Goal: Communication & Community: Answer question/provide support

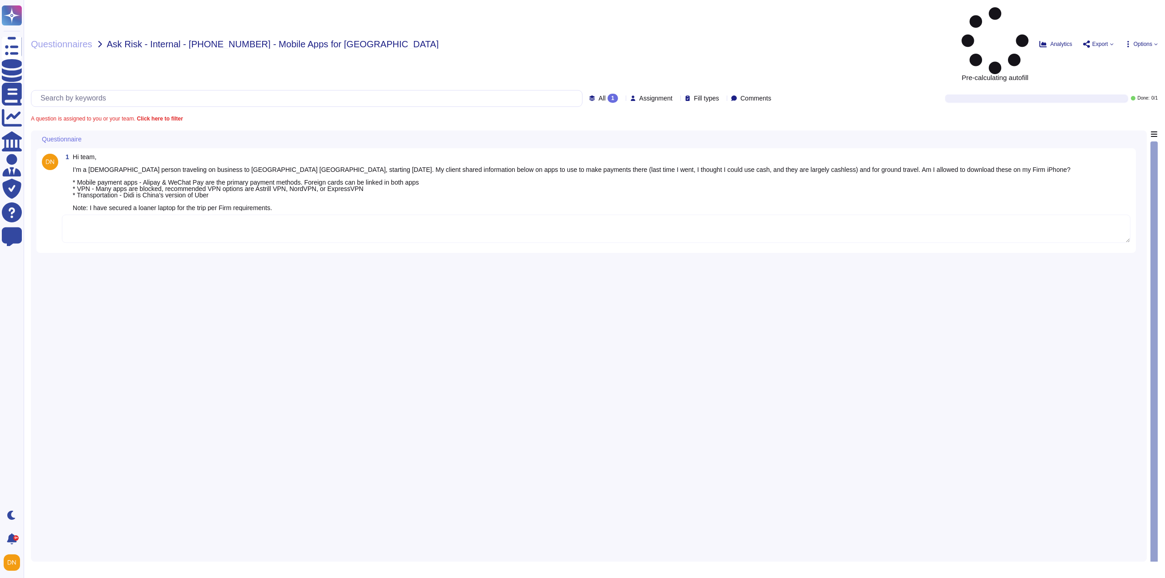
click at [164, 215] on textarea at bounding box center [596, 229] width 1069 height 28
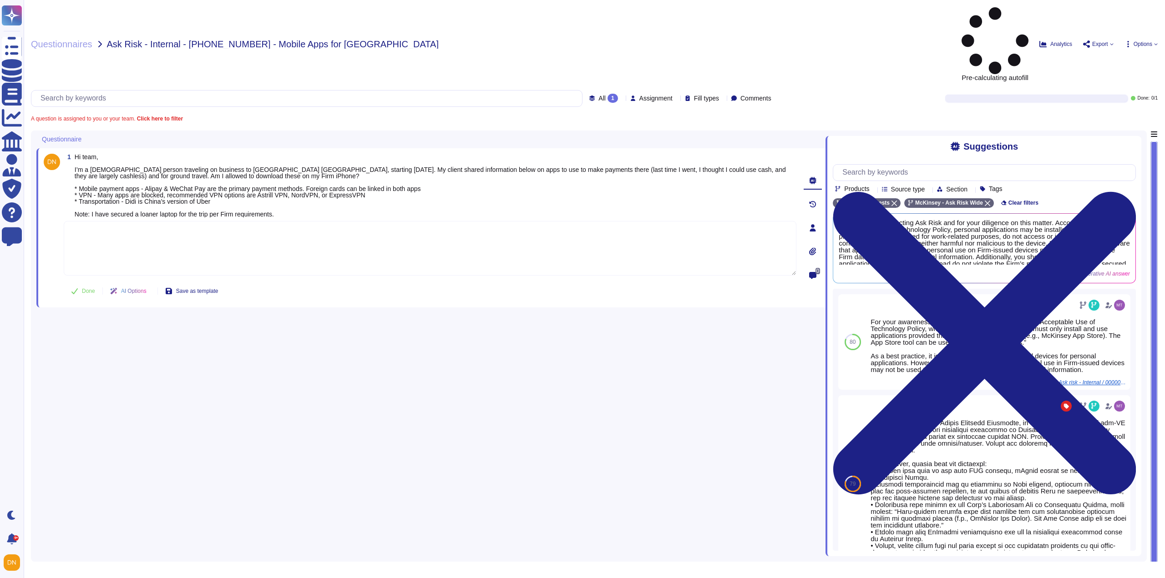
click at [101, 221] on textarea at bounding box center [430, 248] width 733 height 55
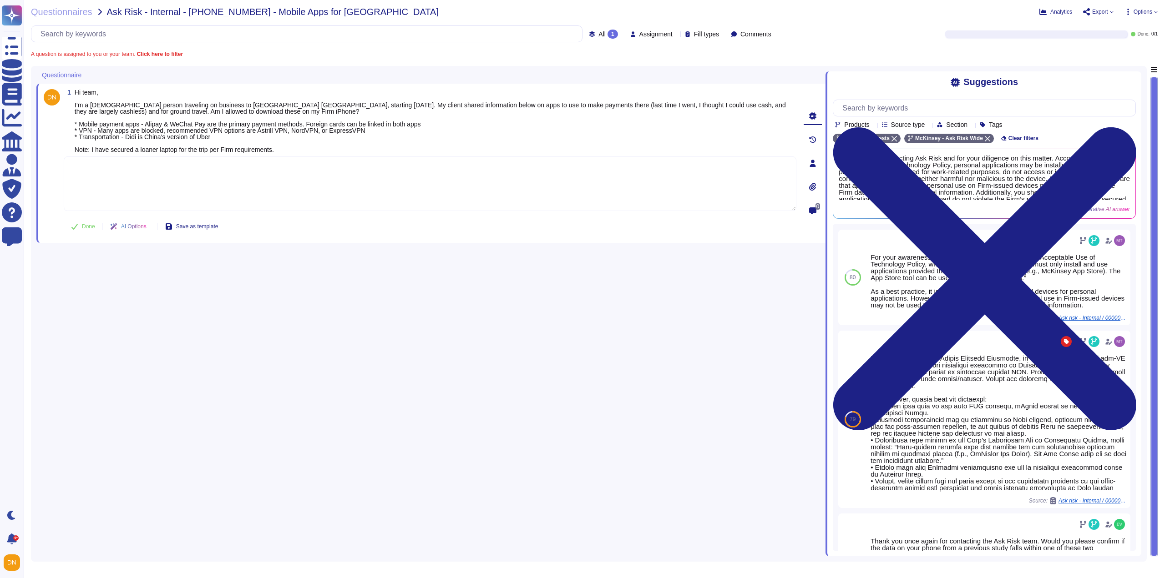
paste textarea "Thank you for your patience as we reviewed your inquiry. We are looping in @[PE…"
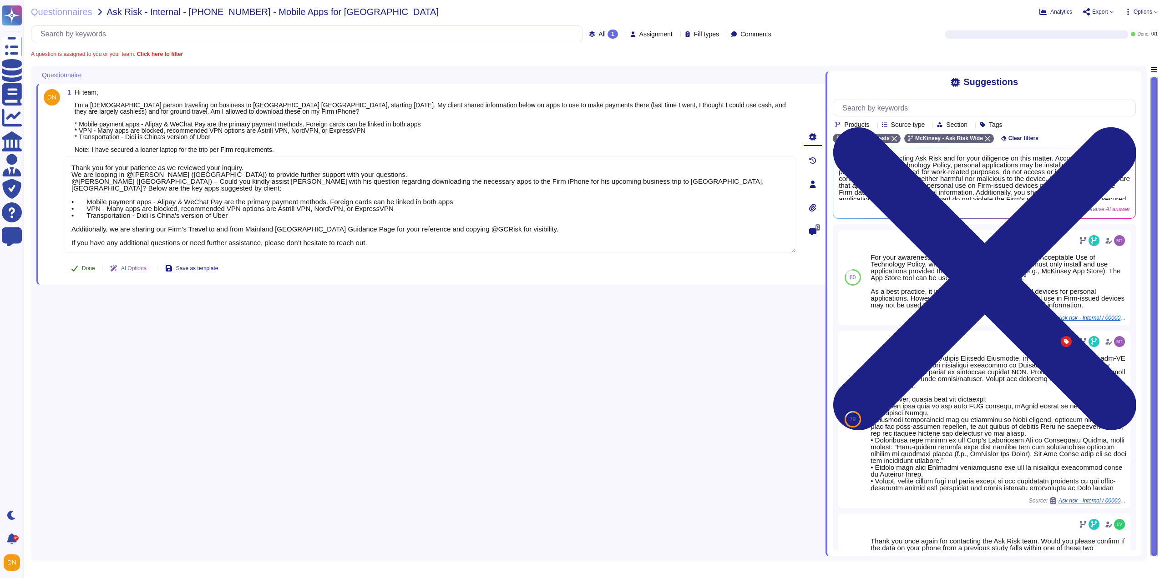
type textarea "Thank you for your patience as we reviewed your inquiry. We are looping in @[PE…"
click at [74, 269] on icon at bounding box center [74, 268] width 7 height 7
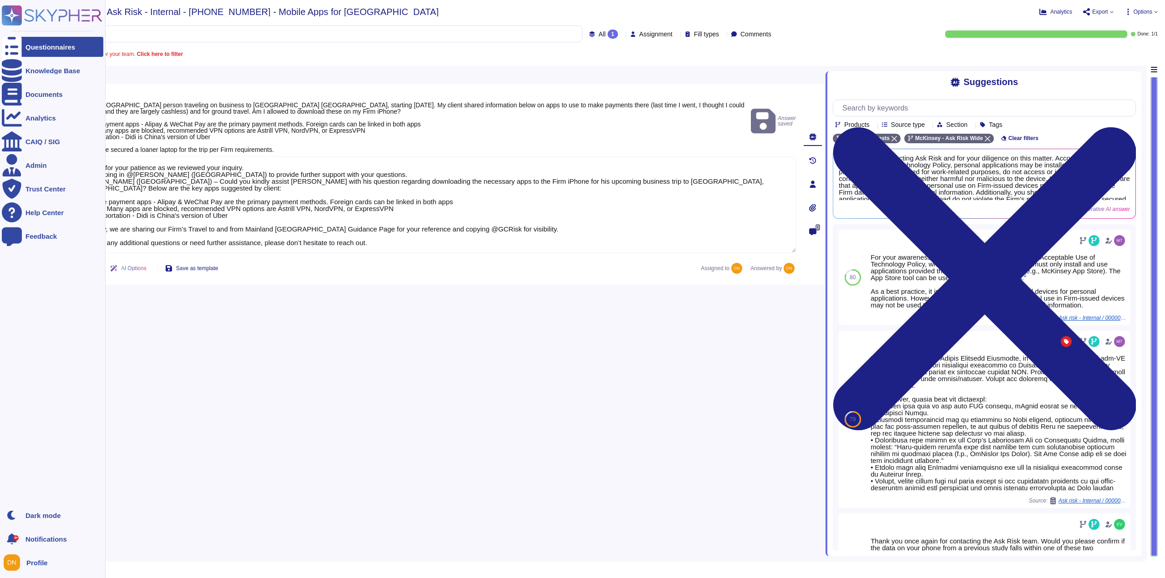
click at [15, 49] on icon at bounding box center [12, 47] width 20 height 27
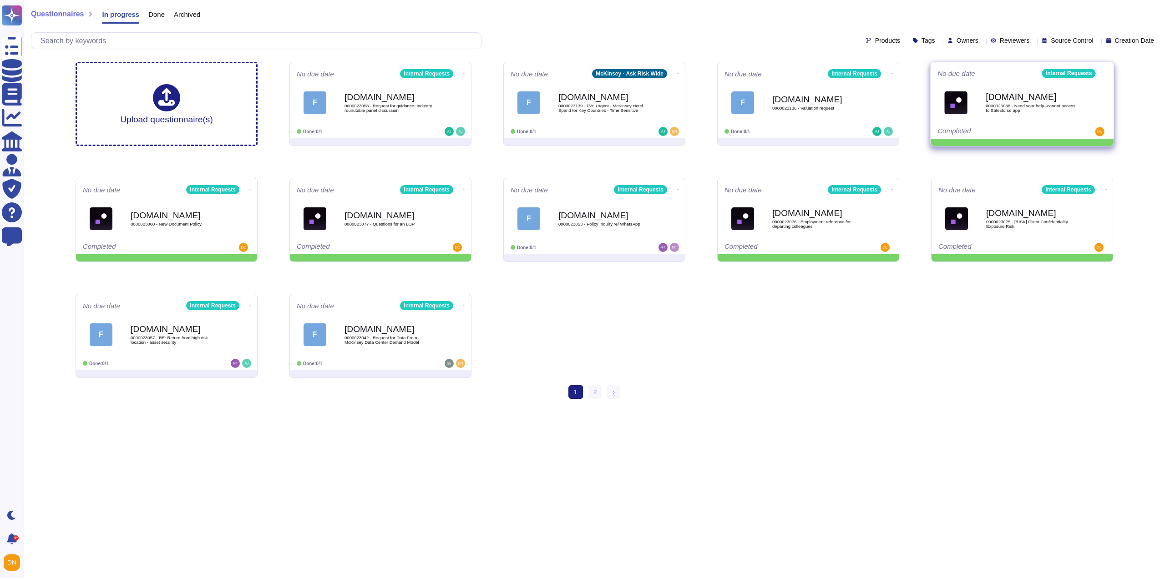
click at [1106, 72] on icon at bounding box center [1107, 73] width 2 height 2
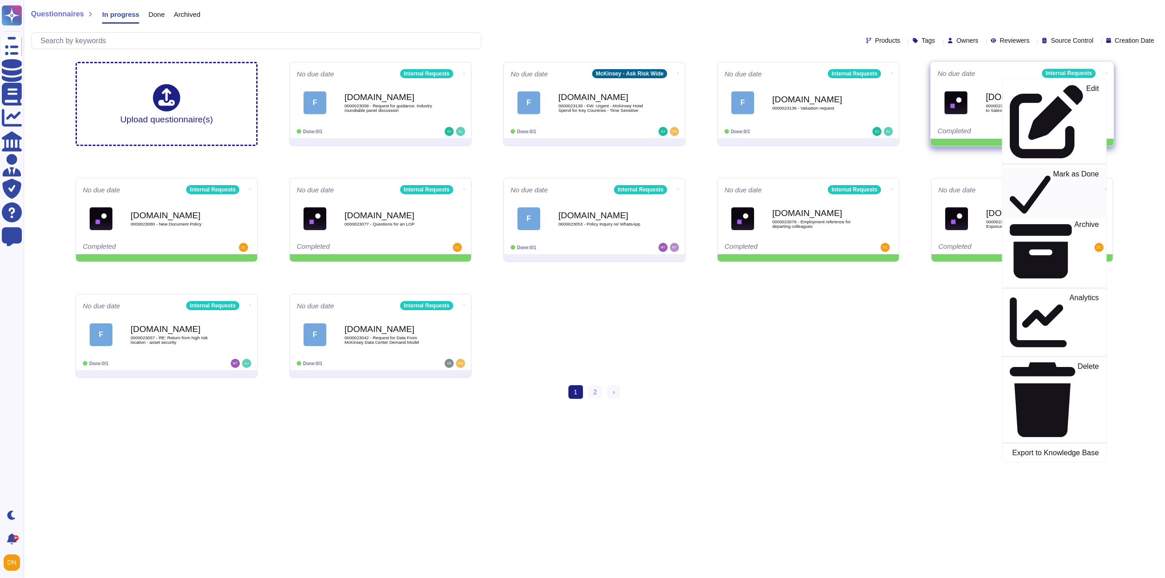
click at [1064, 170] on div "Mark as Done" at bounding box center [1054, 193] width 89 height 47
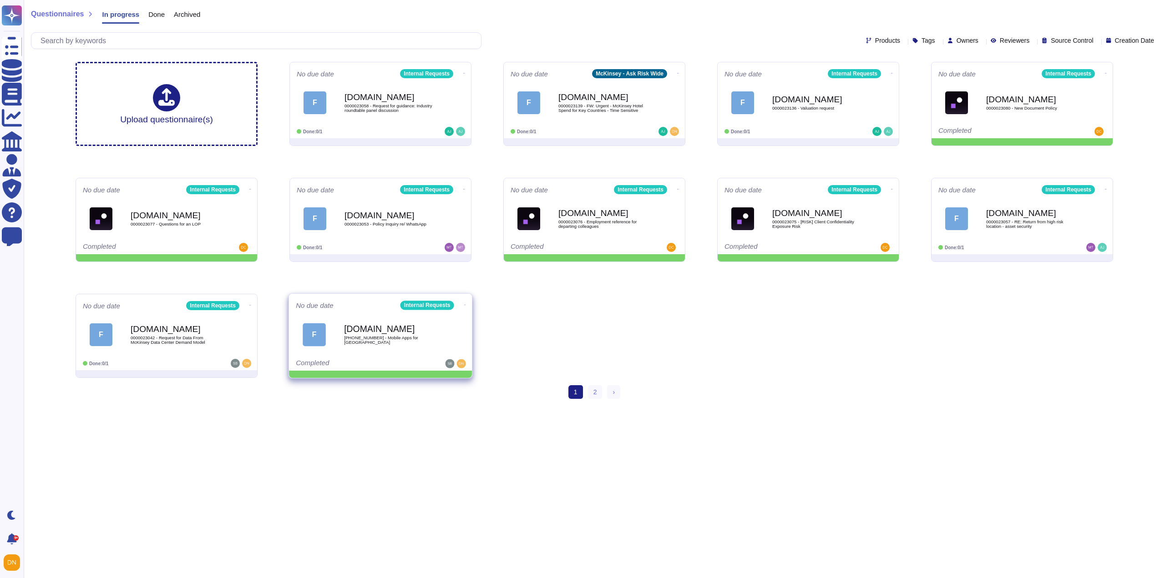
click at [463, 300] on span at bounding box center [465, 304] width 4 height 10
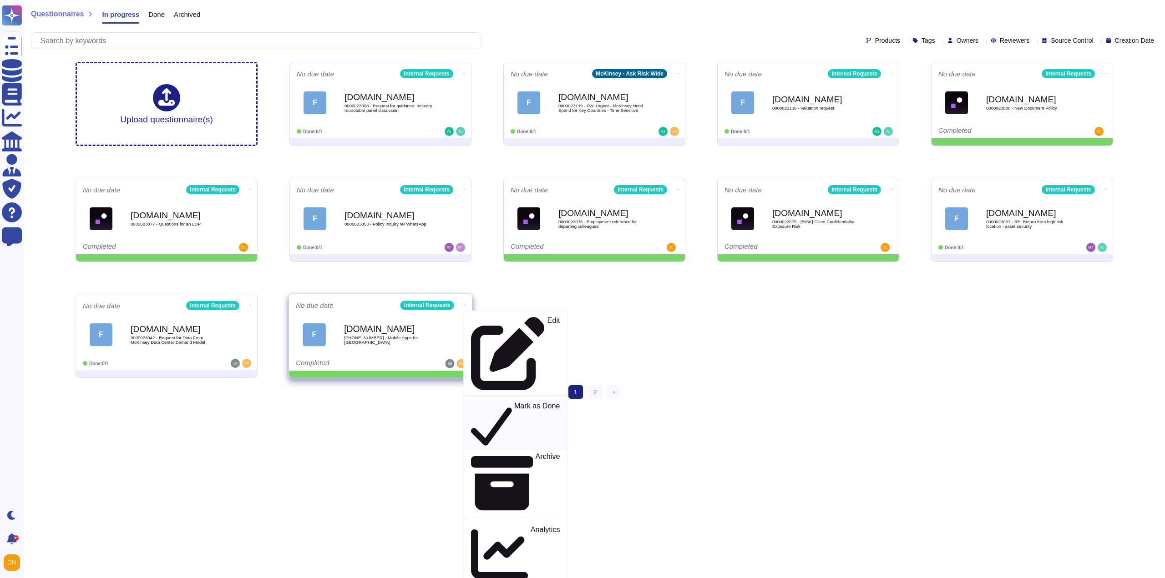
click at [471, 402] on icon at bounding box center [491, 425] width 41 height 47
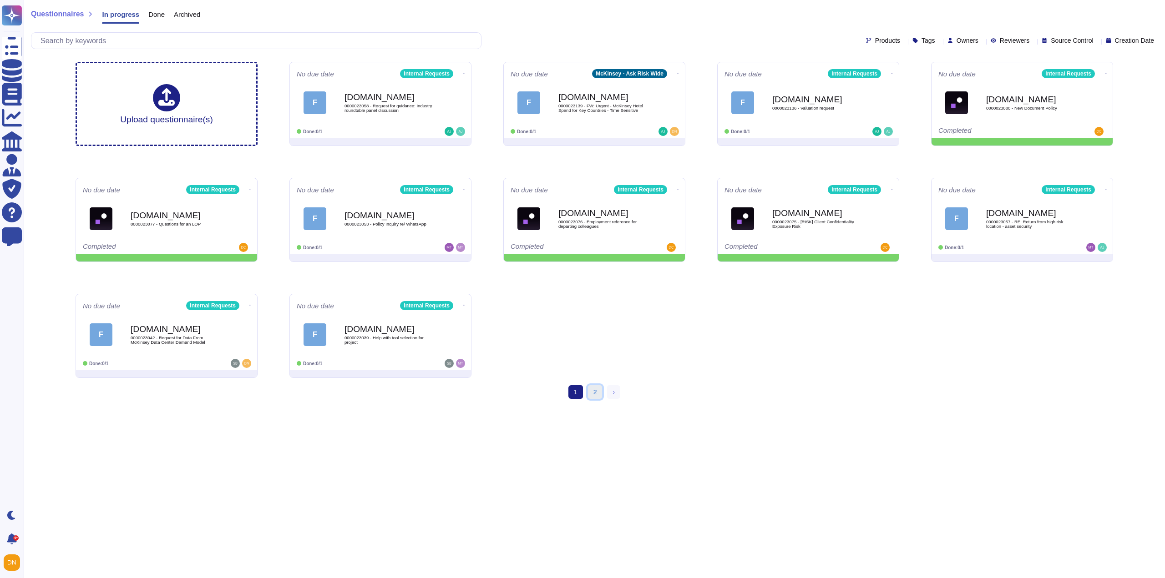
click at [591, 393] on link "2" at bounding box center [595, 392] width 15 height 14
